Goal: Information Seeking & Learning: Learn about a topic

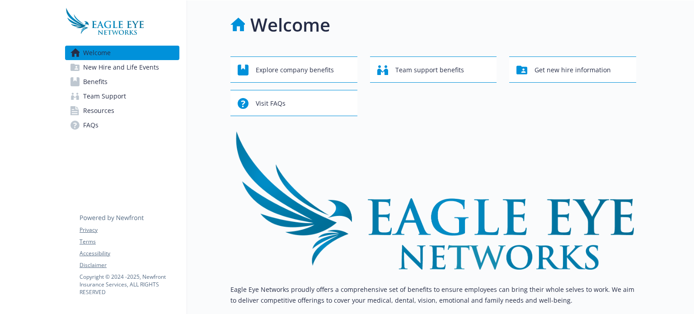
click at [104, 75] on span "Benefits" at bounding box center [95, 82] width 24 height 14
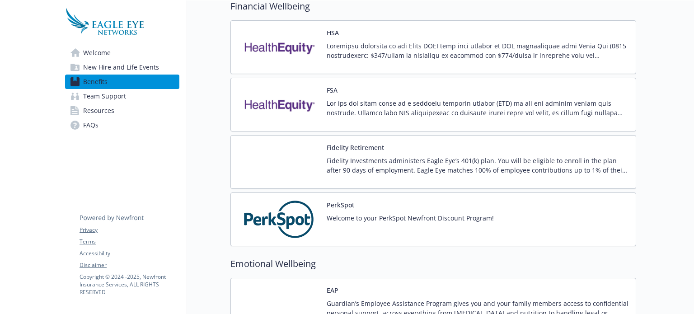
scroll to position [821, 0]
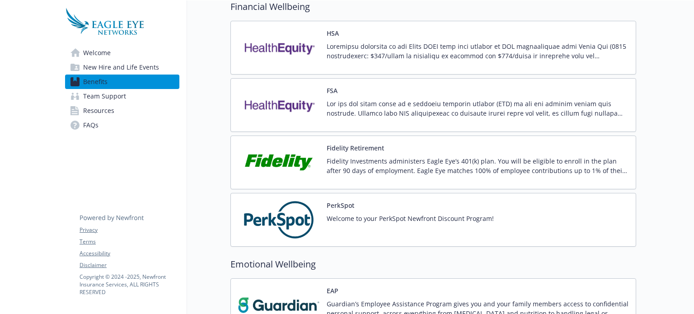
drag, startPoint x: 193, startPoint y: 140, endPoint x: 203, endPoint y: 56, distance: 84.1
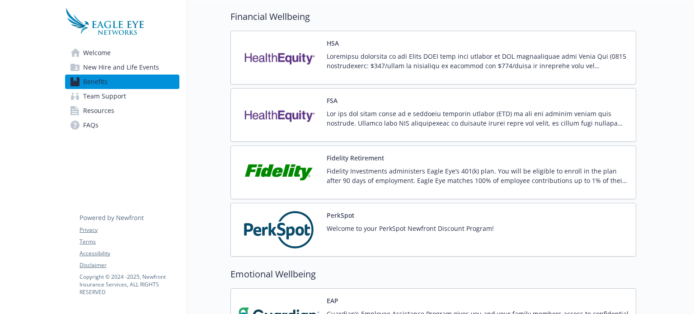
scroll to position [908, 0]
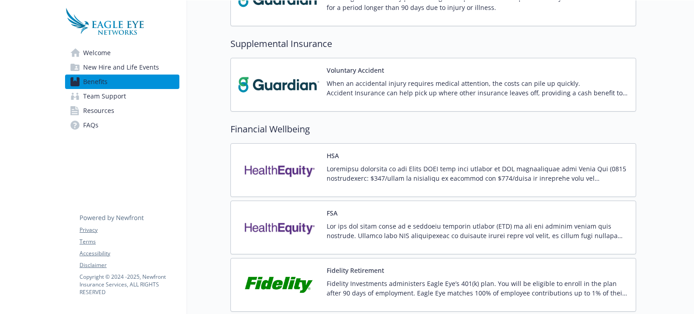
scroll to position [698, 0]
click at [394, 216] on div "FSA" at bounding box center [478, 228] width 302 height 38
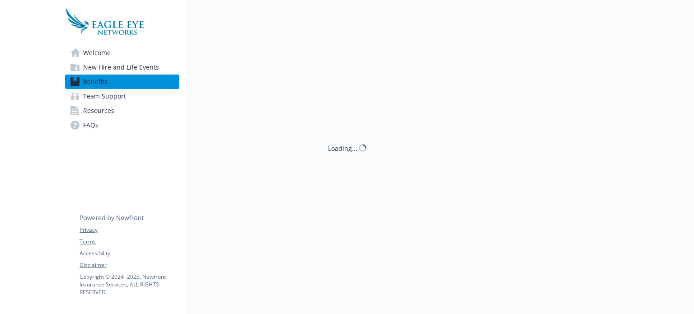
scroll to position [698, 0]
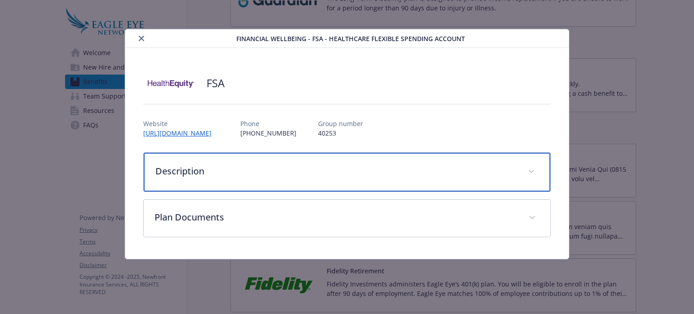
click at [448, 180] on div "Description" at bounding box center [347, 172] width 406 height 39
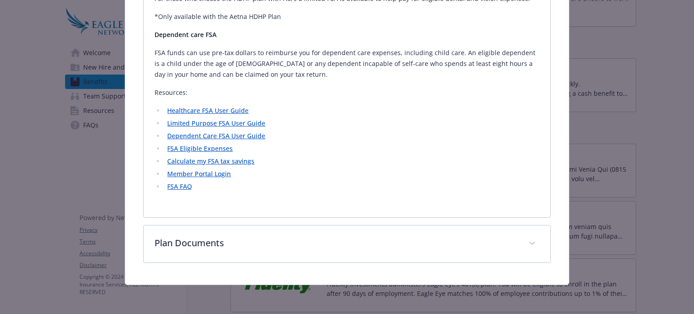
scroll to position [345, 0]
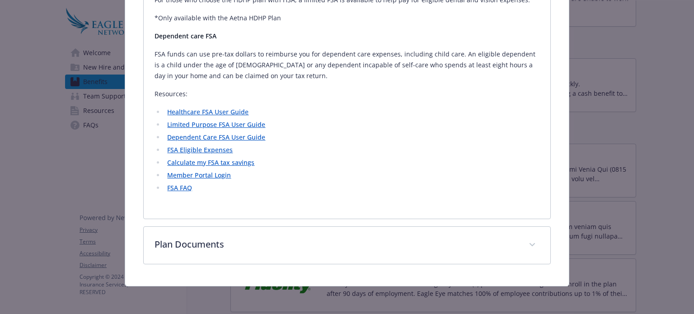
click at [181, 187] on link "FSA FAQ" at bounding box center [179, 187] width 25 height 9
